Goal: Task Accomplishment & Management: Manage account settings

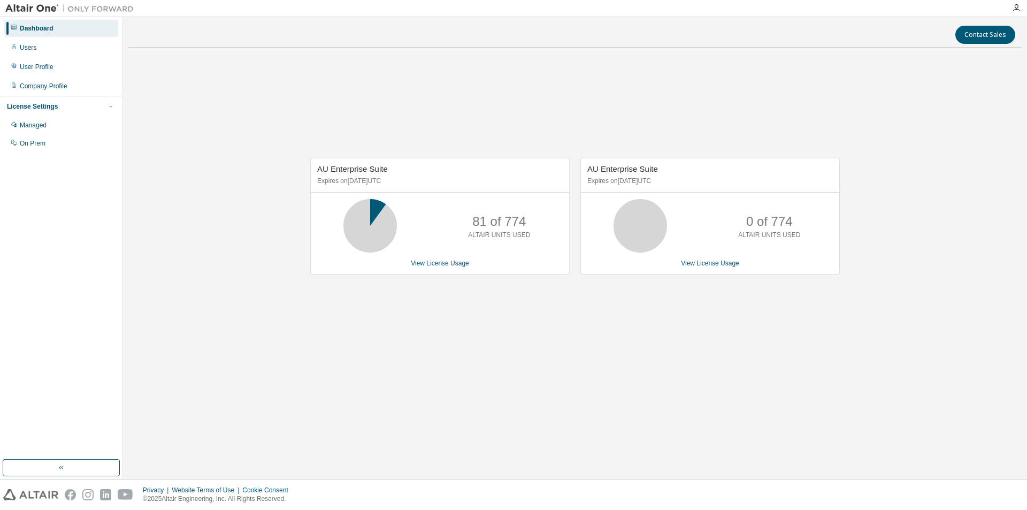
drag, startPoint x: 295, startPoint y: 316, endPoint x: 297, endPoint y: 327, distance: 10.9
click at [295, 316] on div "AU Enterprise Suite Expires on August 21, 2025 UTC 81 of 774 ALTAIR UNITS USED …" at bounding box center [574, 221] width 893 height 331
click at [31, 48] on div "Users" at bounding box center [28, 47] width 17 height 9
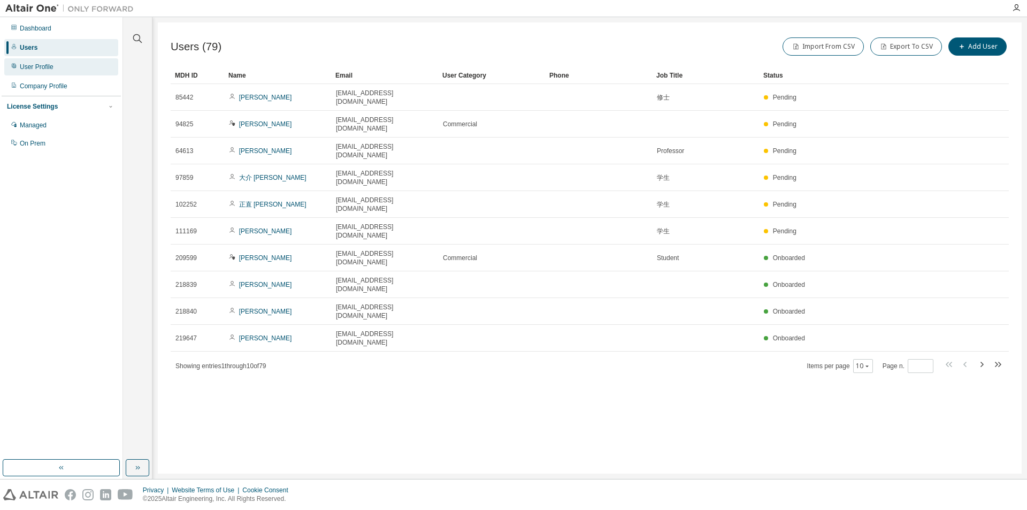
click at [41, 72] on div "User Profile" at bounding box center [61, 66] width 114 height 17
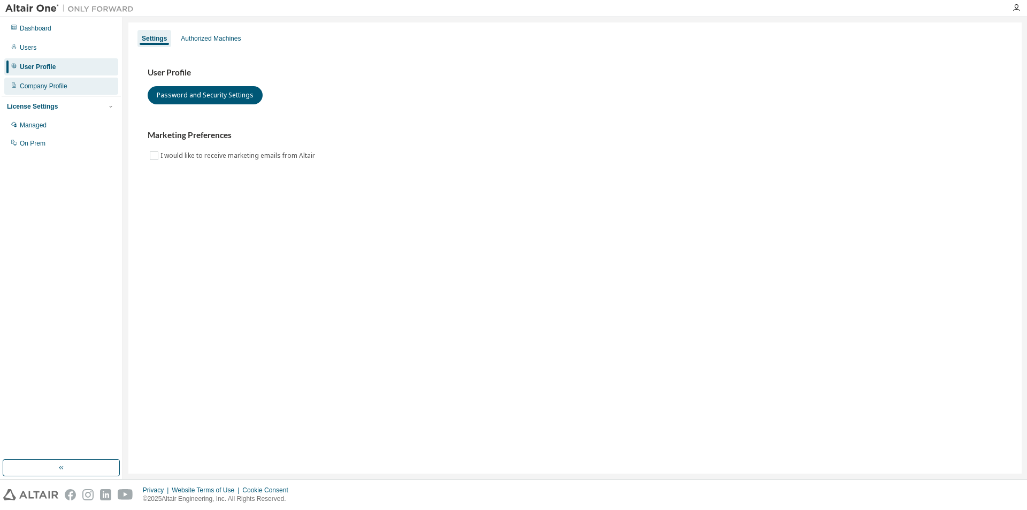
click at [43, 84] on div "Company Profile" at bounding box center [44, 86] width 48 height 9
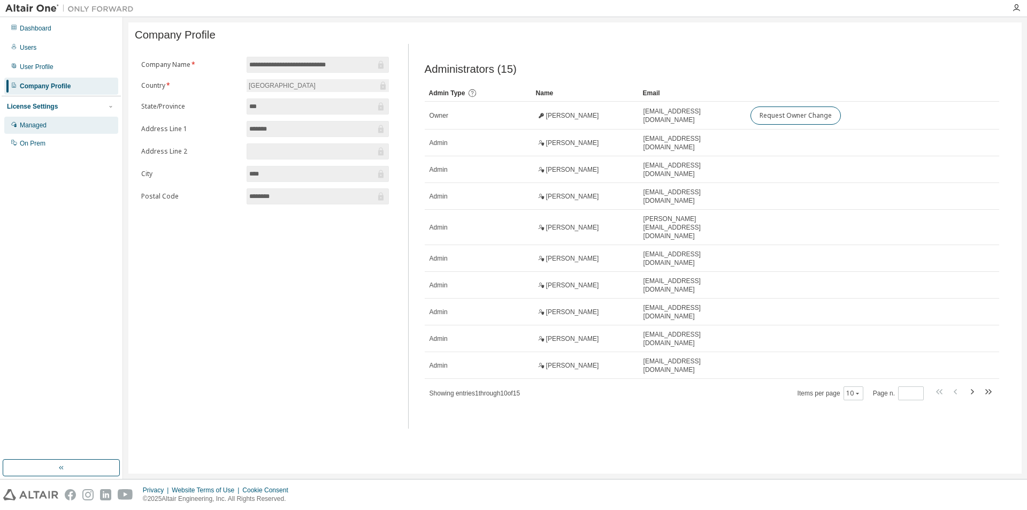
click at [40, 123] on div "Managed" at bounding box center [33, 125] width 27 height 9
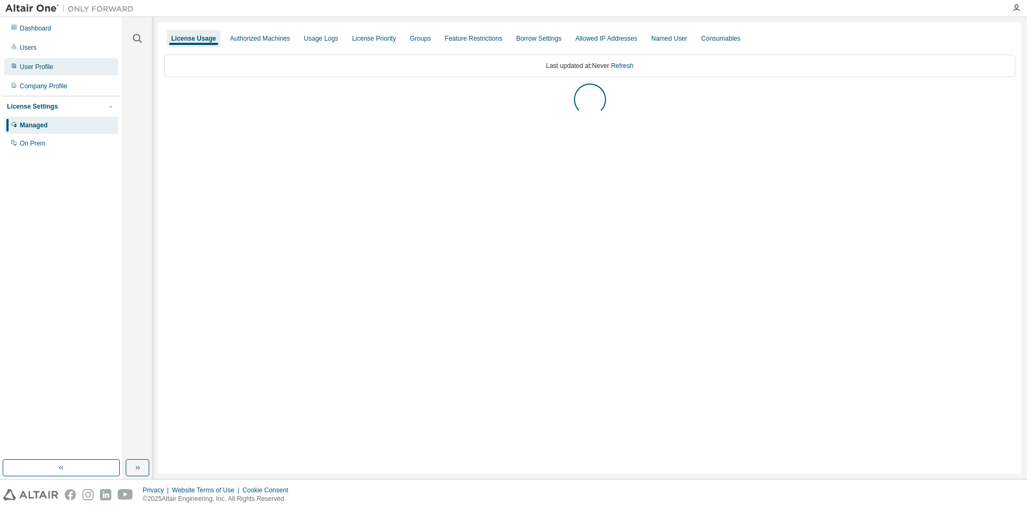
click at [63, 65] on div "User Profile" at bounding box center [61, 66] width 114 height 17
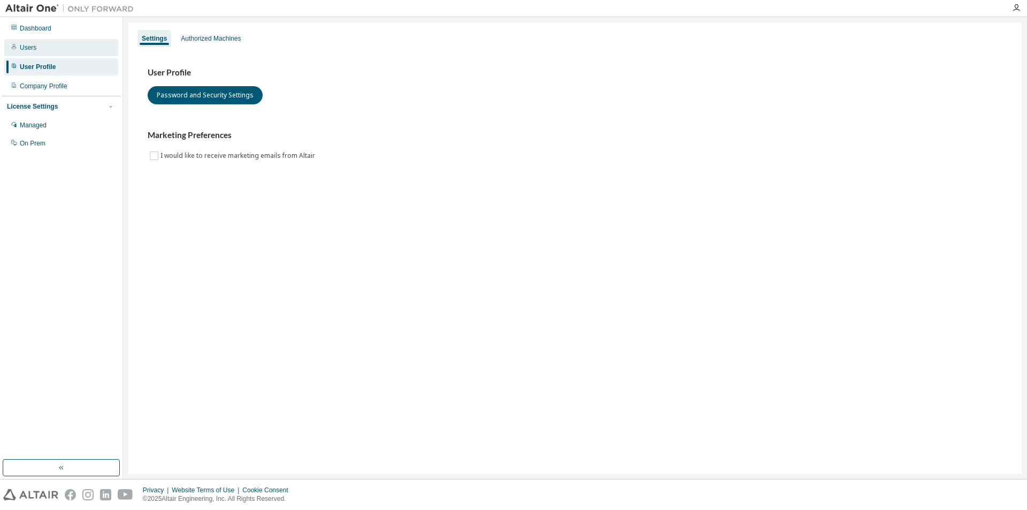
click at [63, 50] on div "Users" at bounding box center [61, 47] width 114 height 17
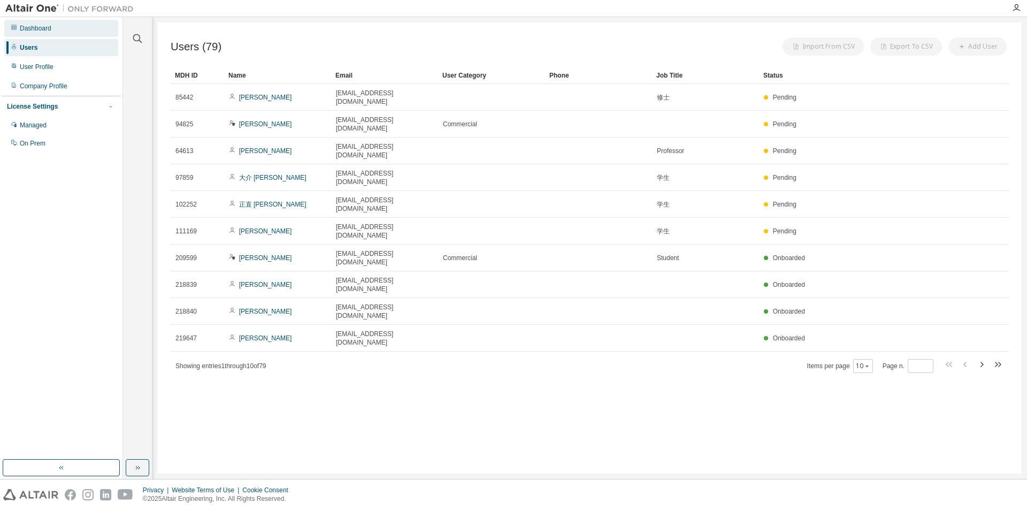
click at [56, 29] on div "Dashboard" at bounding box center [61, 28] width 114 height 17
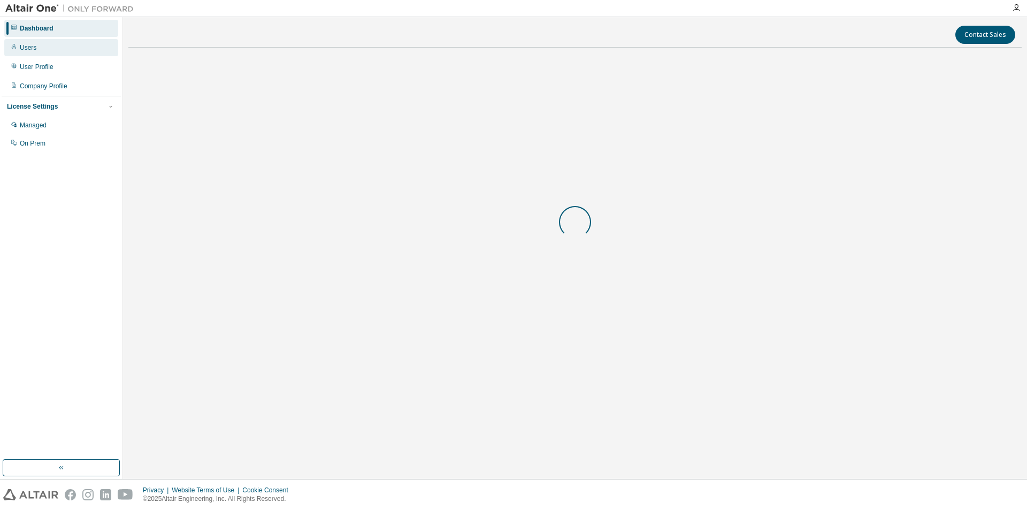
click at [49, 54] on div "Users" at bounding box center [61, 47] width 114 height 17
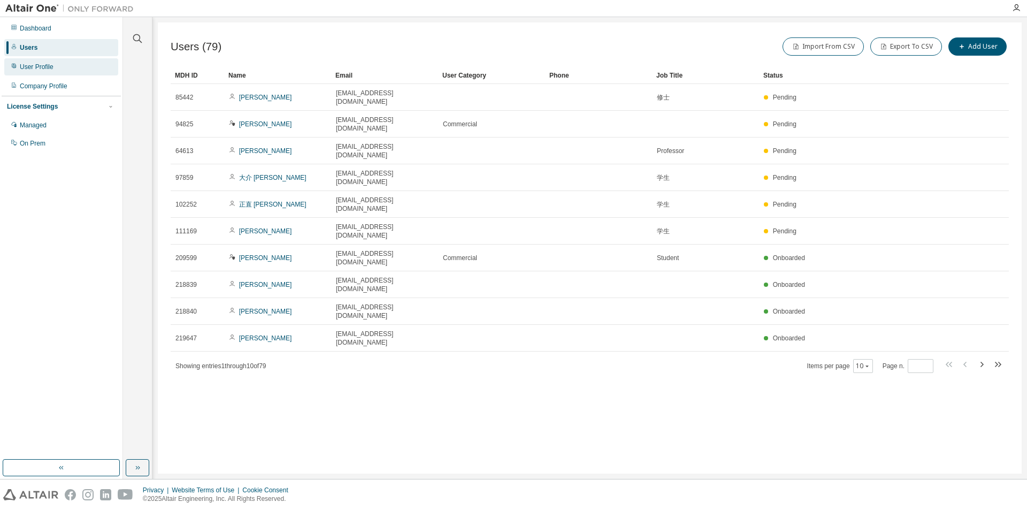
click at [57, 72] on div "User Profile" at bounding box center [61, 66] width 114 height 17
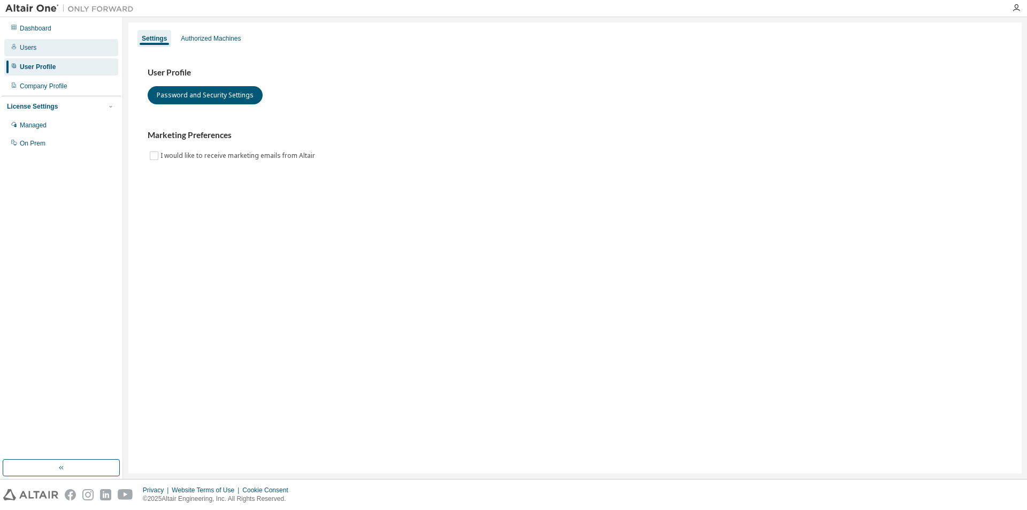
click at [83, 52] on div "Users" at bounding box center [61, 47] width 114 height 17
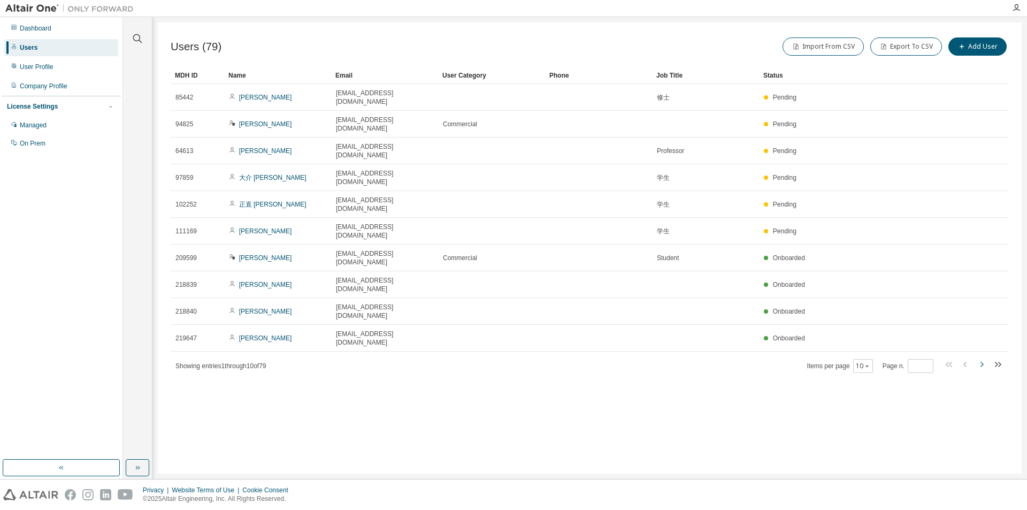
click at [981, 358] on icon "button" at bounding box center [981, 364] width 13 height 13
click at [981, 308] on div "Users (79) Import From CSV Export To CSV Add User Clear Load Save Save As Field…" at bounding box center [590, 247] width 864 height 451
click at [982, 358] on icon "button" at bounding box center [981, 364] width 13 height 13
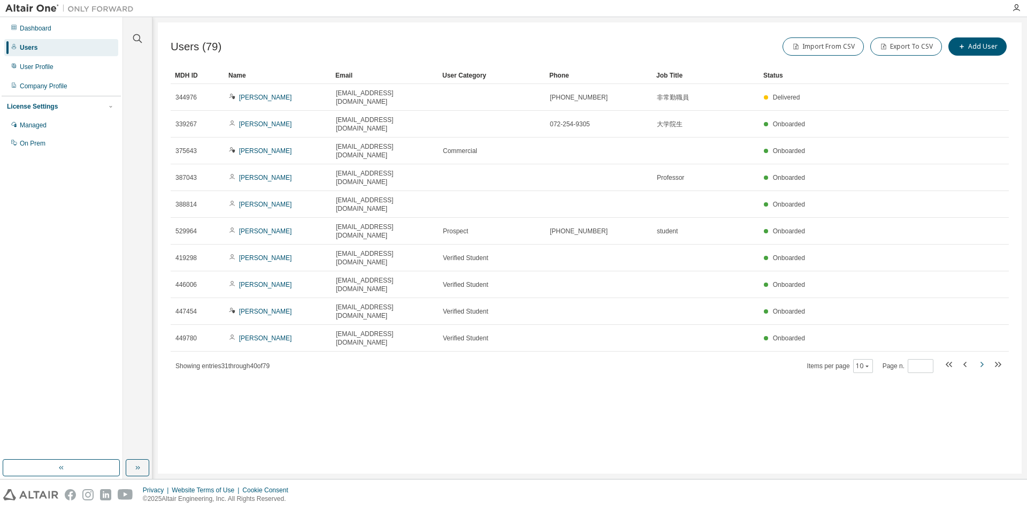
click at [980, 358] on icon "button" at bounding box center [981, 364] width 13 height 13
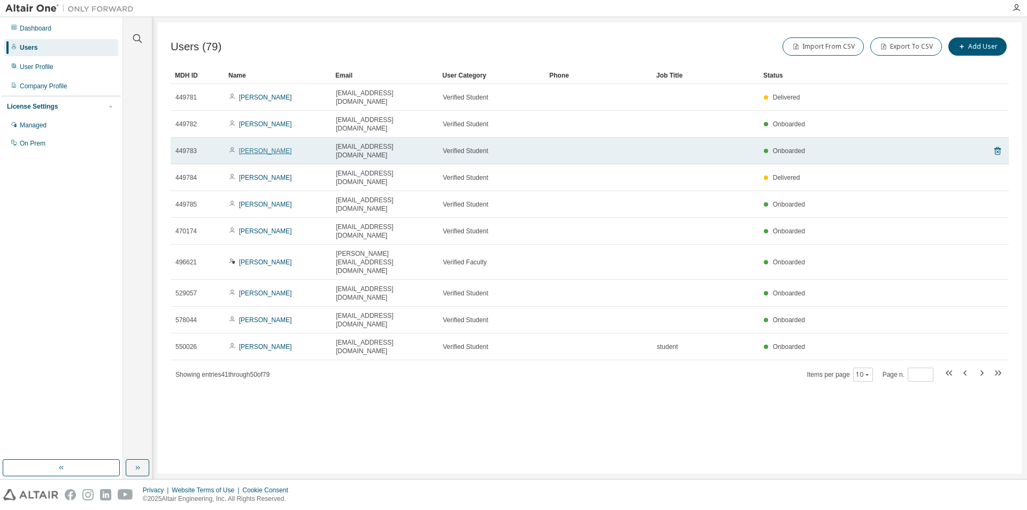
click at [260, 147] on link "Kyota Mitsunashi" at bounding box center [265, 150] width 53 height 7
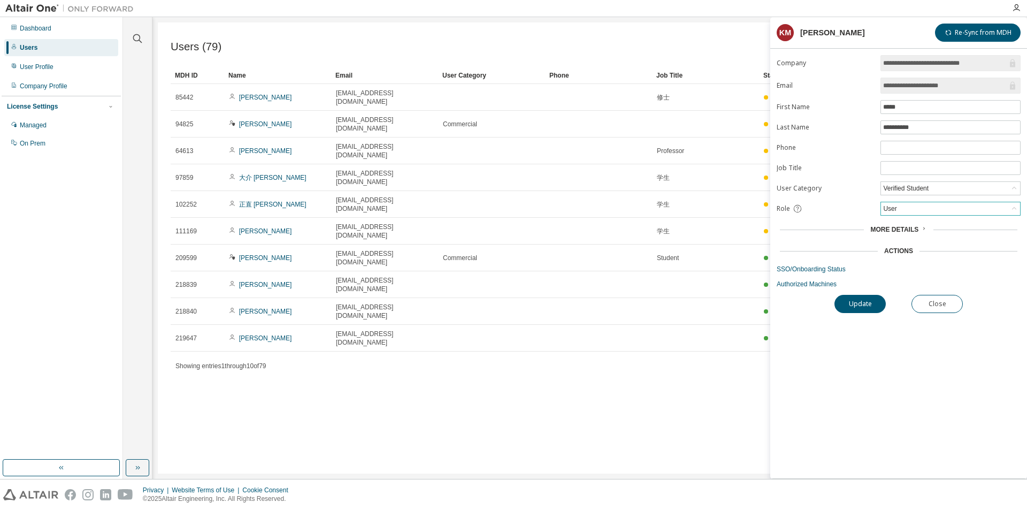
click at [938, 212] on div "User" at bounding box center [950, 208] width 139 height 13
click at [650, 318] on div "Users (79) Import From CSV Export To CSV Add User Clear Load Save Save As Field…" at bounding box center [590, 247] width 864 height 451
click at [57, 47] on div "Users" at bounding box center [61, 47] width 114 height 17
drag, startPoint x: 936, startPoint y: 300, endPoint x: 918, endPoint y: 306, distance: 19.3
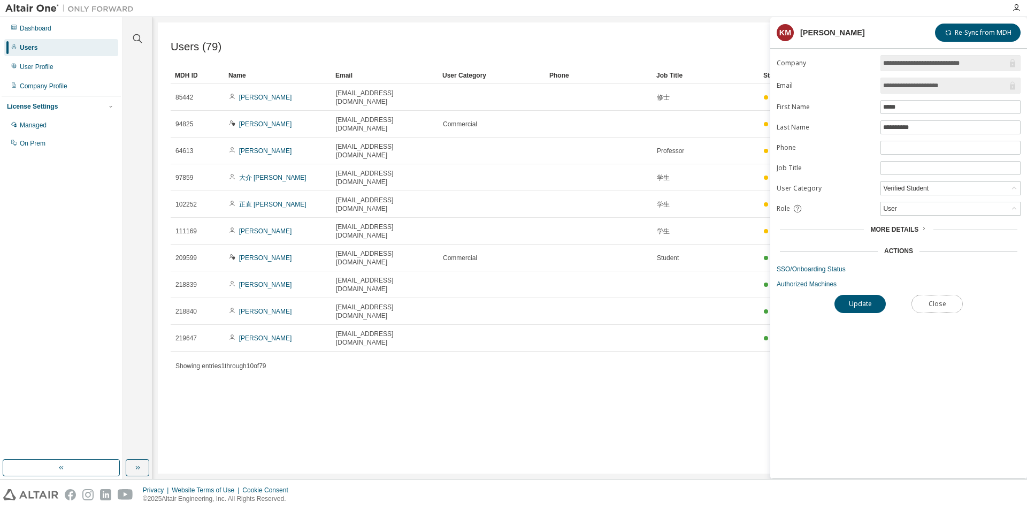
click at [936, 301] on button "Close" at bounding box center [936, 304] width 51 height 18
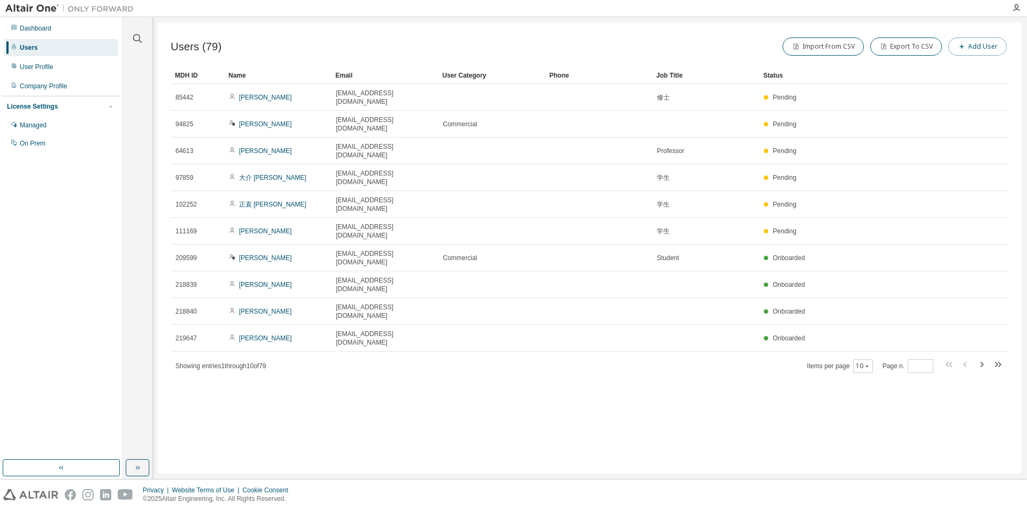
click at [997, 47] on button "Add User" at bounding box center [977, 46] width 58 height 18
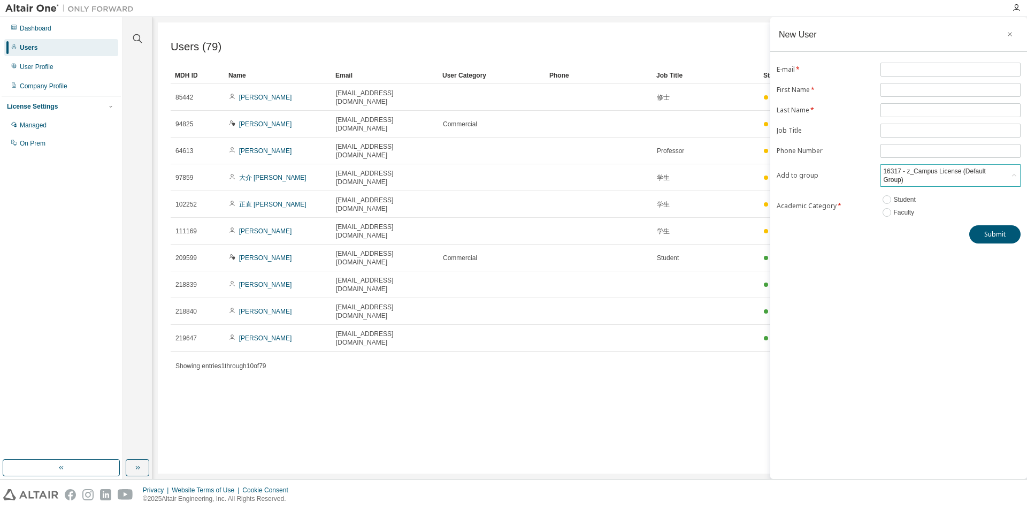
click at [929, 177] on div "16317 - z_Campus License (Default Group)" at bounding box center [950, 175] width 139 height 21
click at [963, 213] on li "3326 - Souchi_Lab" at bounding box center [949, 217] width 137 height 14
click at [620, 389] on div "Users (79) Import From CSV Export To CSV Add User Clear Load Save Save As Field…" at bounding box center [590, 247] width 864 height 451
click at [1005, 42] on button "button" at bounding box center [1009, 34] width 17 height 17
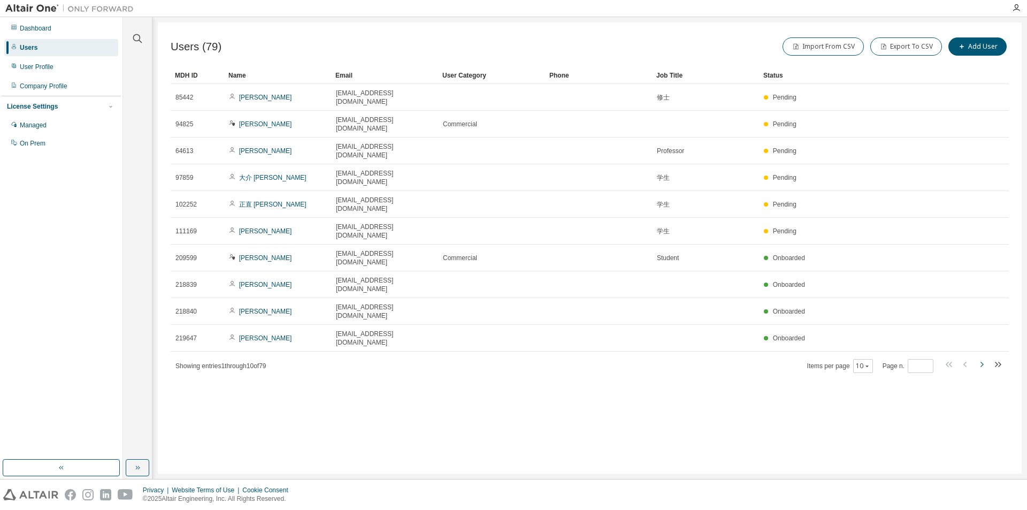
click at [984, 358] on icon "button" at bounding box center [981, 364] width 13 height 13
click at [984, 312] on div "Users (79) Import From CSV Export To CSV Add User Clear Load Save Save As Field…" at bounding box center [590, 247] width 864 height 451
click at [987, 358] on icon "button" at bounding box center [981, 364] width 13 height 13
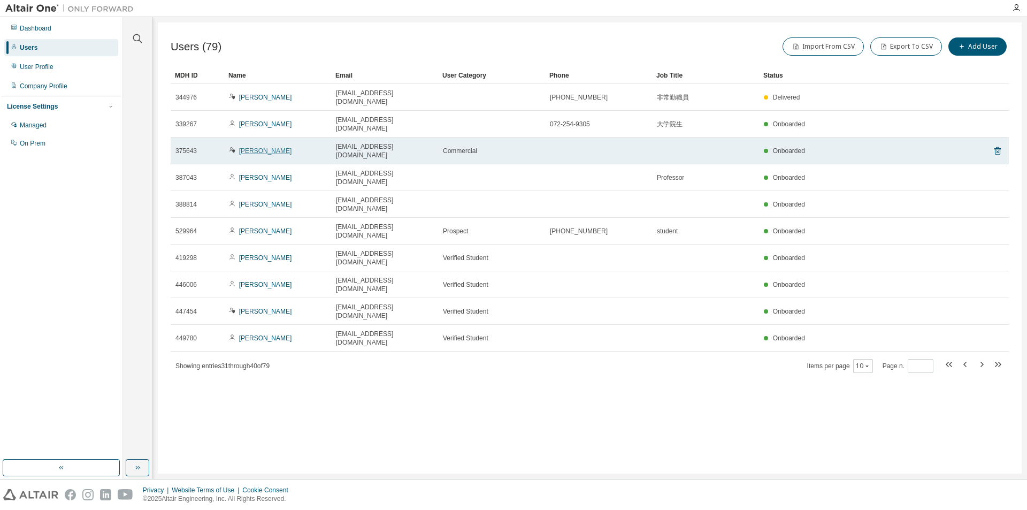
click at [272, 147] on link "Tomotaka Otsu" at bounding box center [265, 150] width 53 height 7
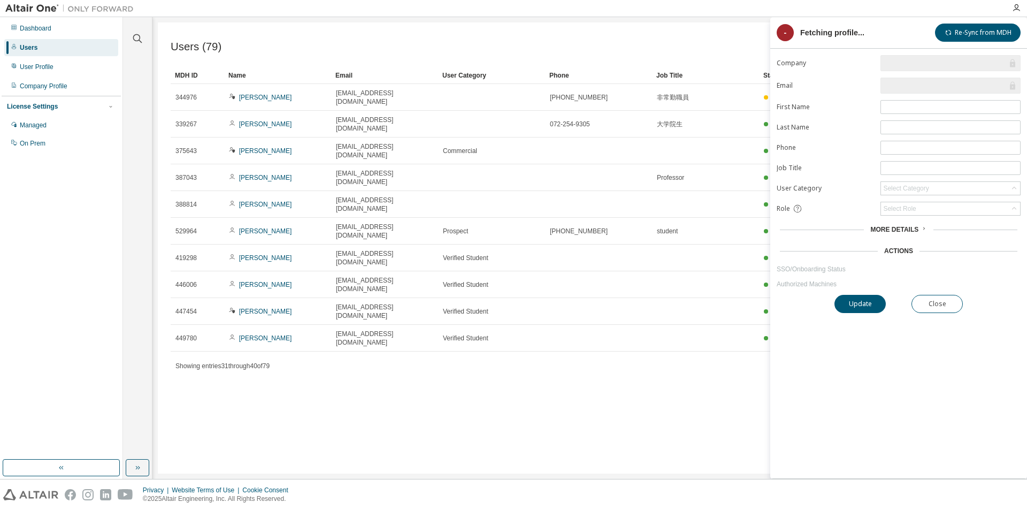
type input "*"
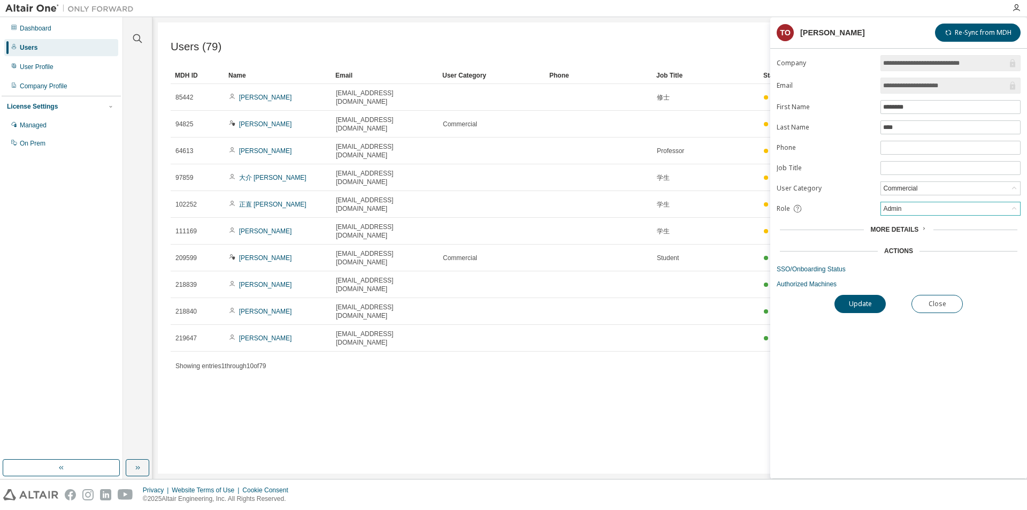
click at [909, 205] on div "Admin" at bounding box center [950, 208] width 139 height 13
